Goal: Find specific page/section

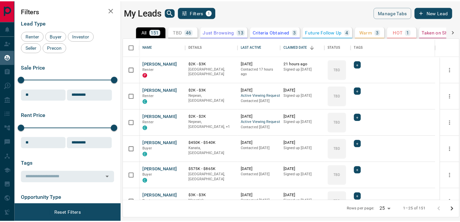
scroll to position [5, 5]
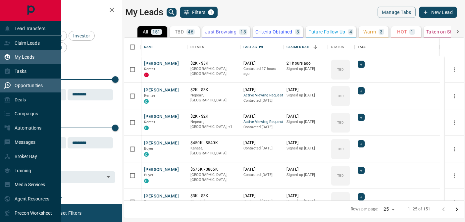
click at [13, 87] on div "Opportunities" at bounding box center [23, 85] width 39 height 11
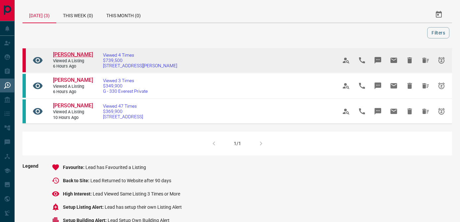
click at [77, 54] on span "[PERSON_NAME]" at bounding box center [73, 54] width 40 height 6
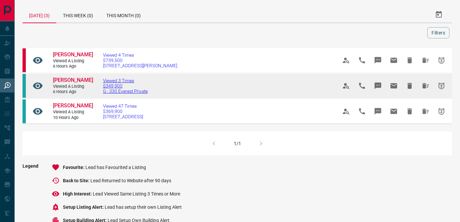
click at [113, 80] on span "Viewed 3 Times" at bounding box center [125, 80] width 45 height 5
click at [67, 77] on span "[PERSON_NAME]" at bounding box center [73, 80] width 40 height 6
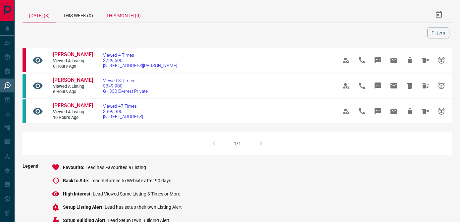
click at [122, 13] on div "This Month (0)" at bounding box center [124, 15] width 48 height 16
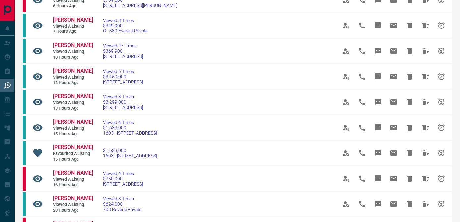
scroll to position [63, 0]
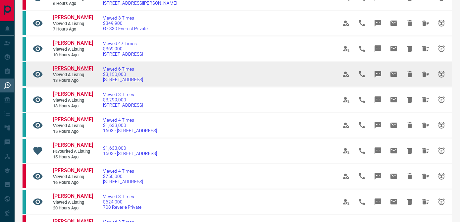
click at [58, 69] on span "[PERSON_NAME]" at bounding box center [73, 68] width 40 height 6
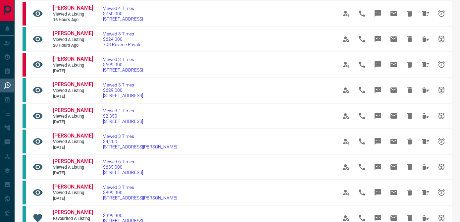
scroll to position [227, 0]
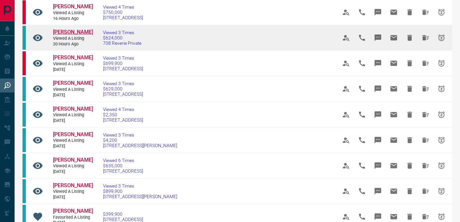
click at [73, 35] on span "[PERSON_NAME]" at bounding box center [73, 32] width 40 height 6
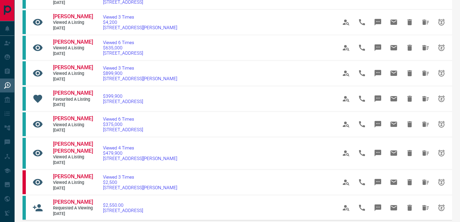
scroll to position [348, 0]
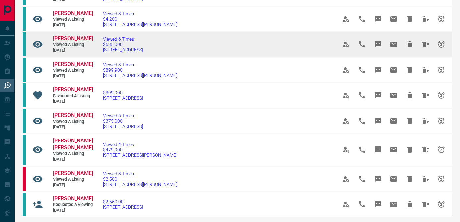
click at [62, 42] on span "[PERSON_NAME]" at bounding box center [73, 38] width 40 height 6
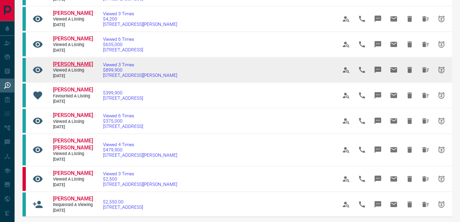
click at [75, 67] on span "[PERSON_NAME]" at bounding box center [73, 64] width 40 height 6
